Goal: Navigation & Orientation: Find specific page/section

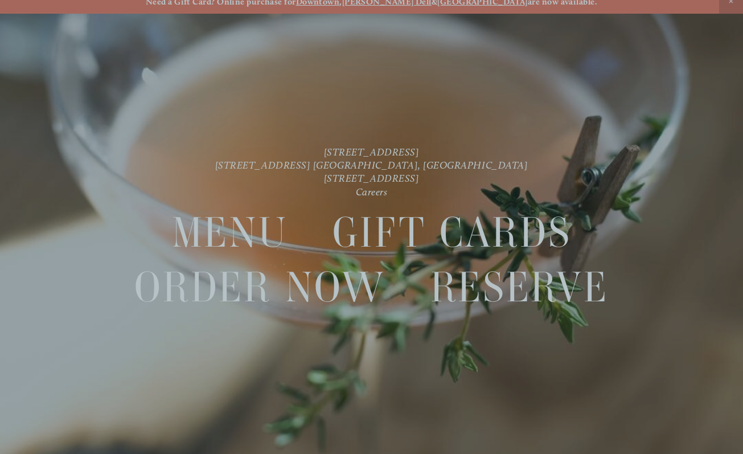
scroll to position [24, 0]
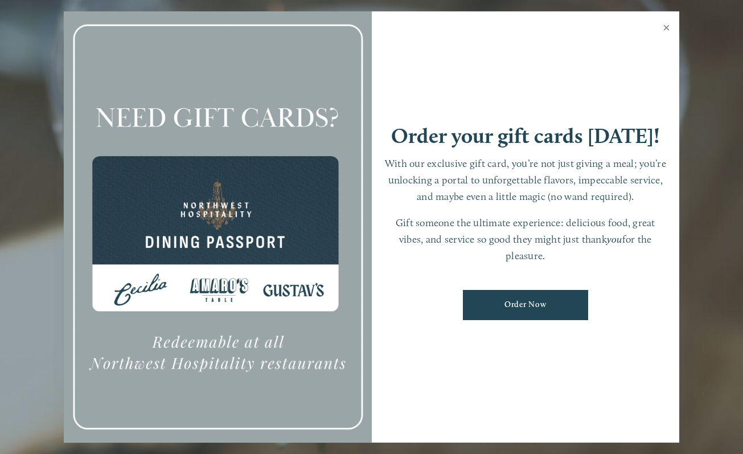
click at [665, 30] on link "Close" at bounding box center [666, 29] width 22 height 32
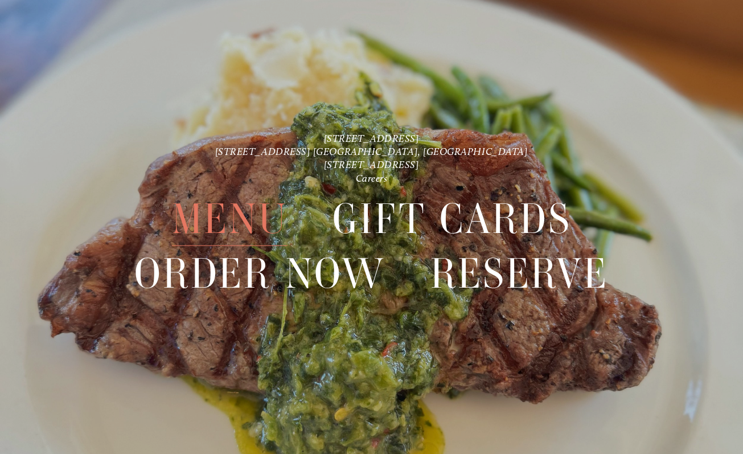
click at [241, 221] on span "Menu" at bounding box center [230, 219] width 116 height 54
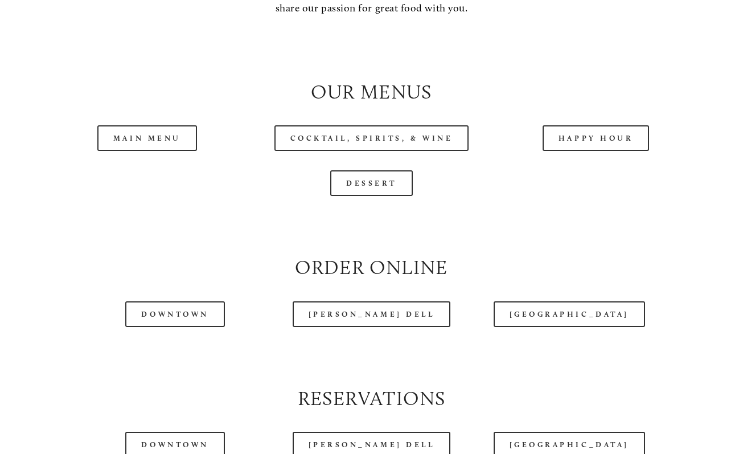
scroll to position [1061, 0]
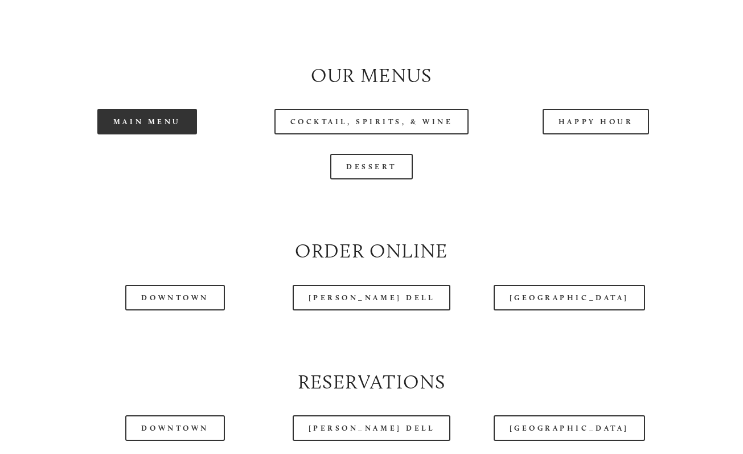
click at [140, 114] on link "Main Menu" at bounding box center [147, 122] width 100 height 26
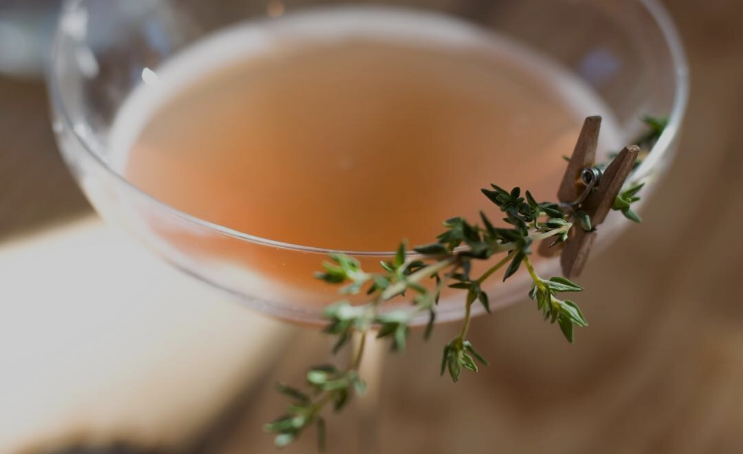
scroll to position [24, 0]
